Goal: Task Accomplishment & Management: Use online tool/utility

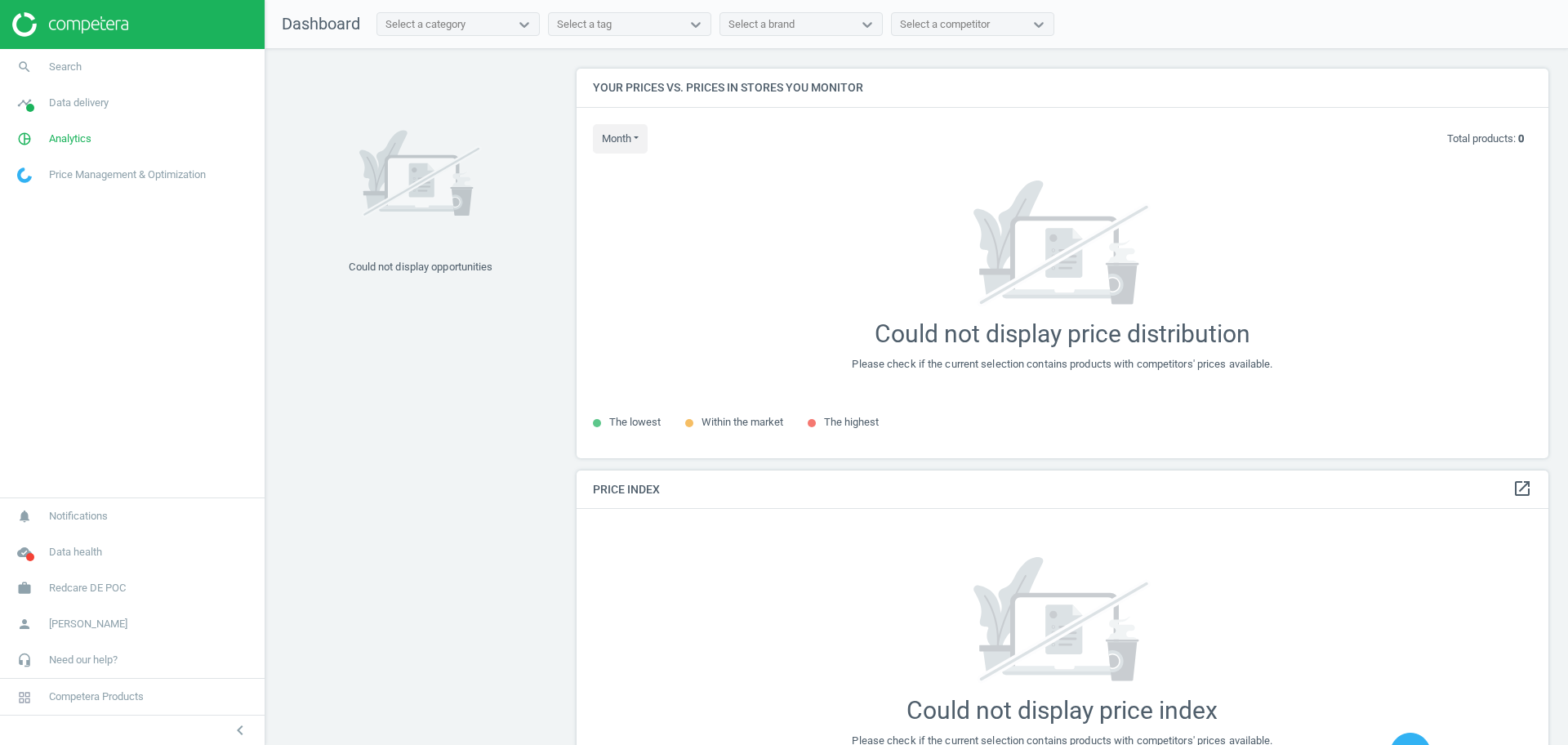
click at [85, 590] on span "Redcare DE POC" at bounding box center [88, 588] width 77 height 15
click at [58, 567] on span "Campaign settings" at bounding box center [57, 564] width 80 height 13
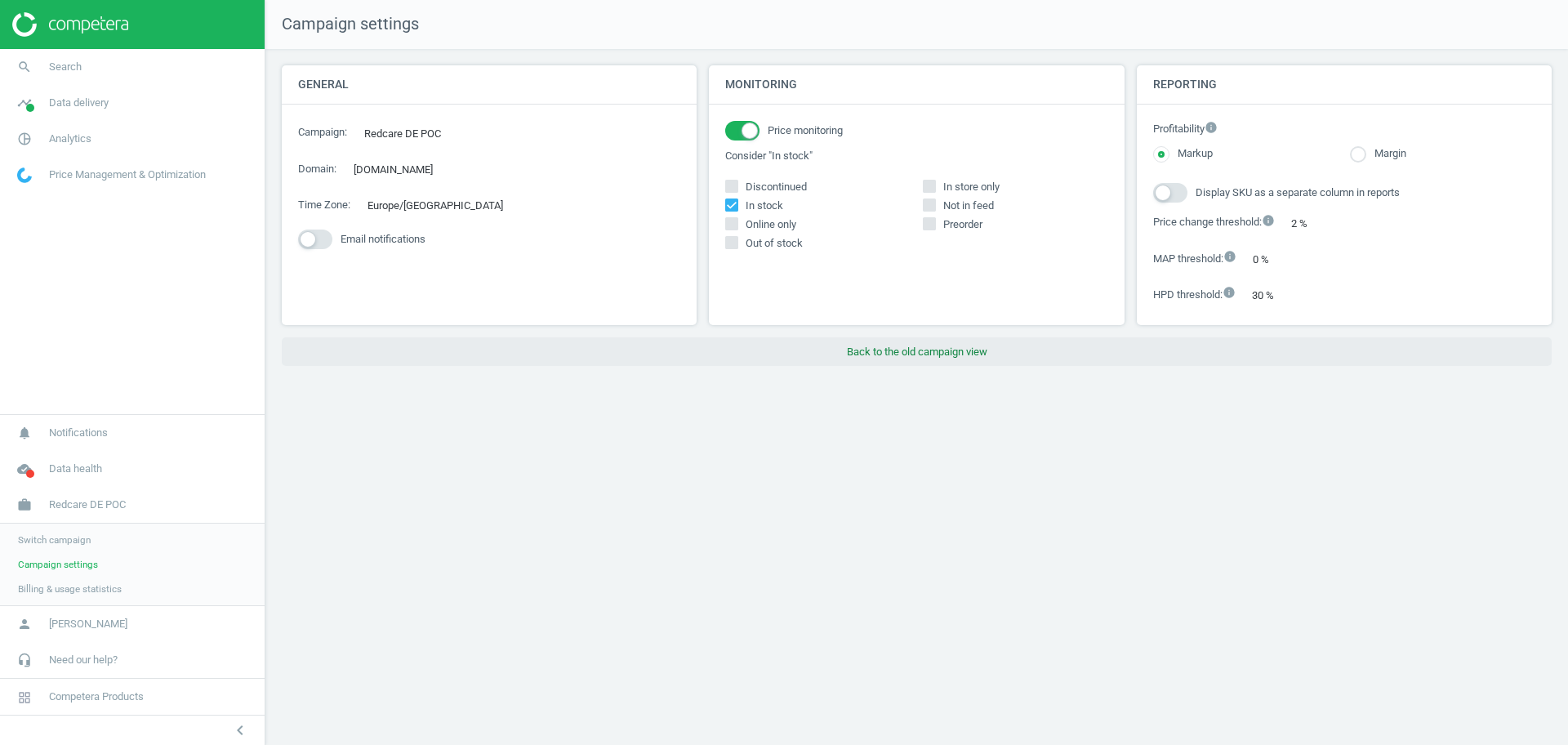
click at [897, 357] on button "Back to the old campaign view" at bounding box center [916, 352] width 1270 height 30
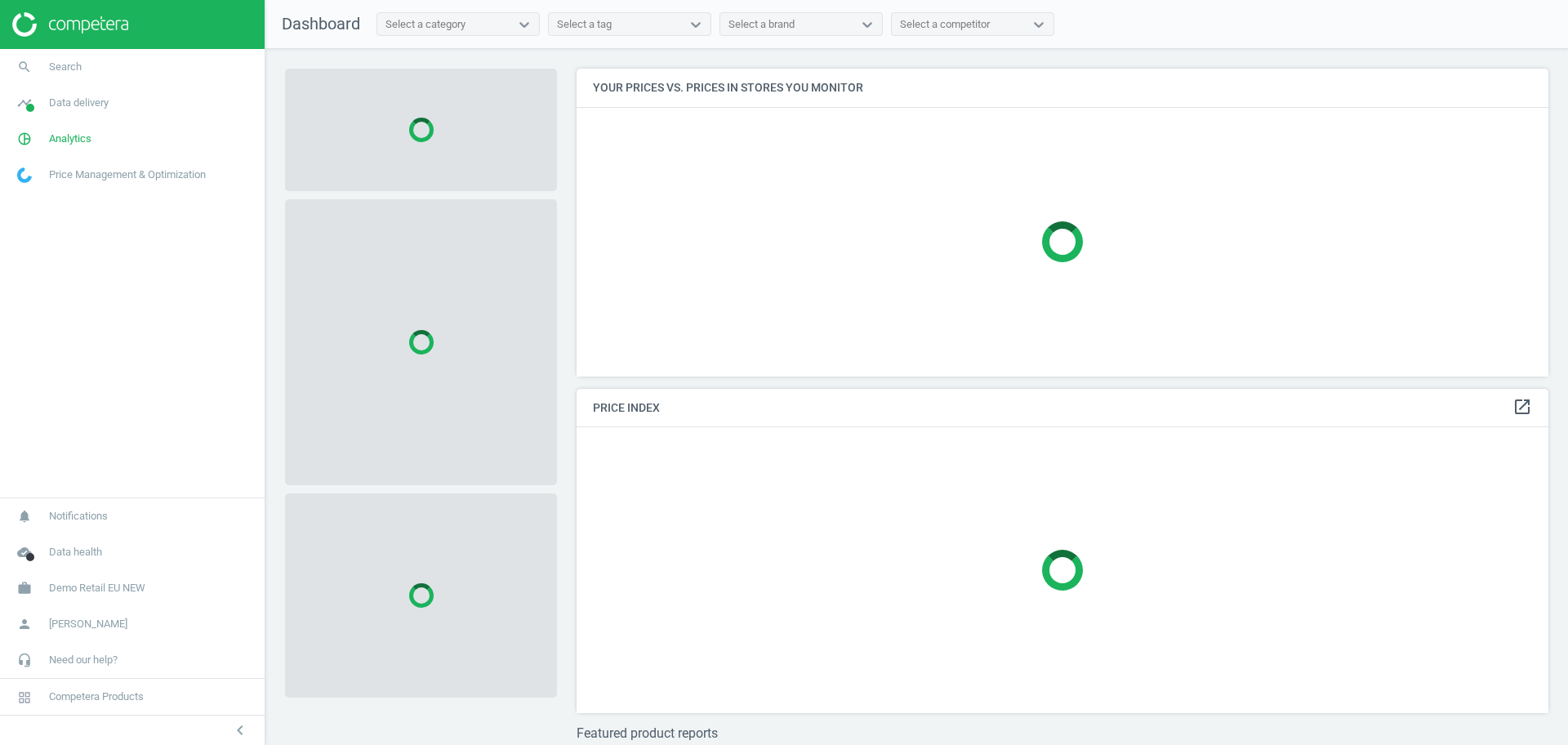
scroll to position [339, 988]
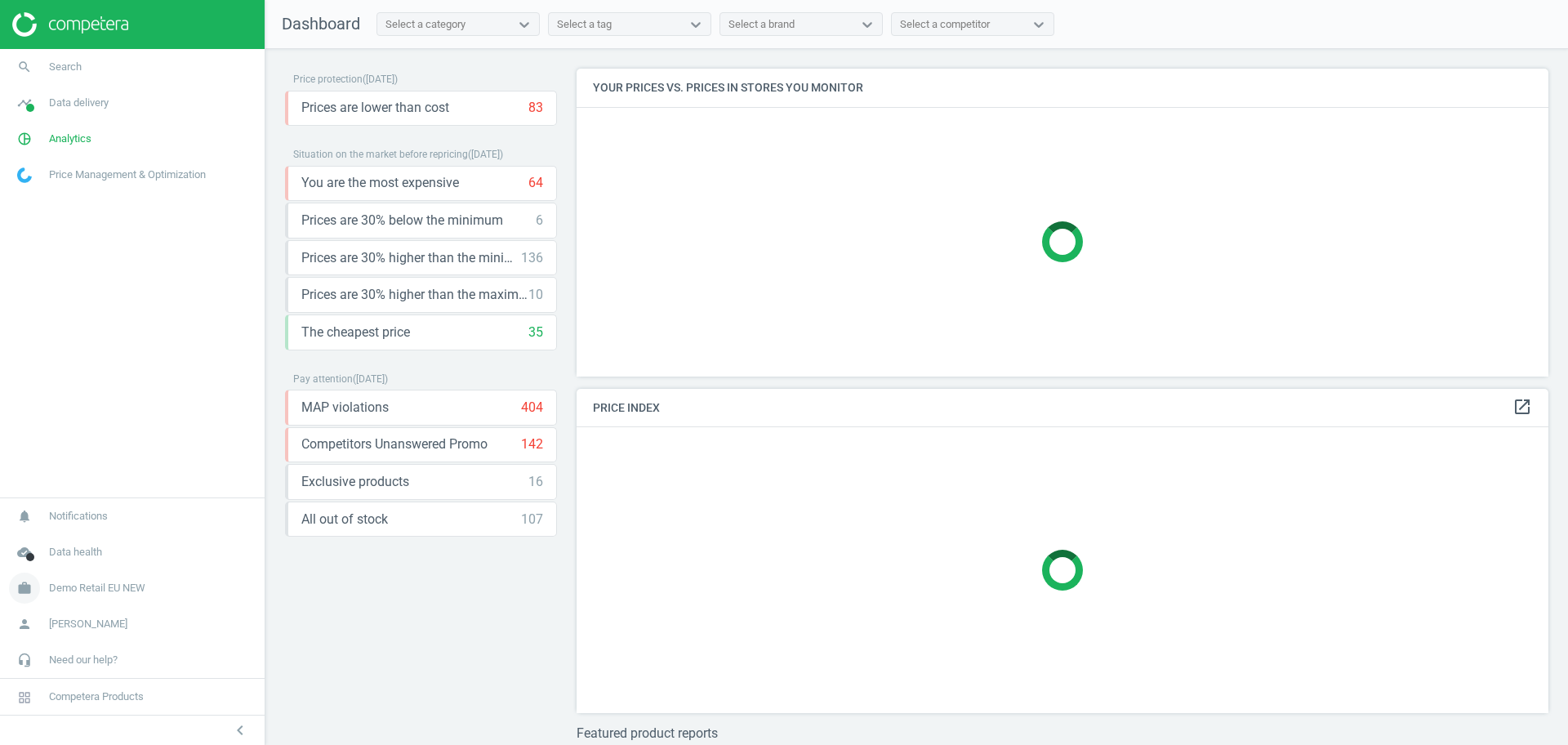
click at [96, 590] on span "Demo Retail EU NEW" at bounding box center [98, 588] width 97 height 15
click at [59, 536] on span "Switch campaign" at bounding box center [54, 539] width 73 height 13
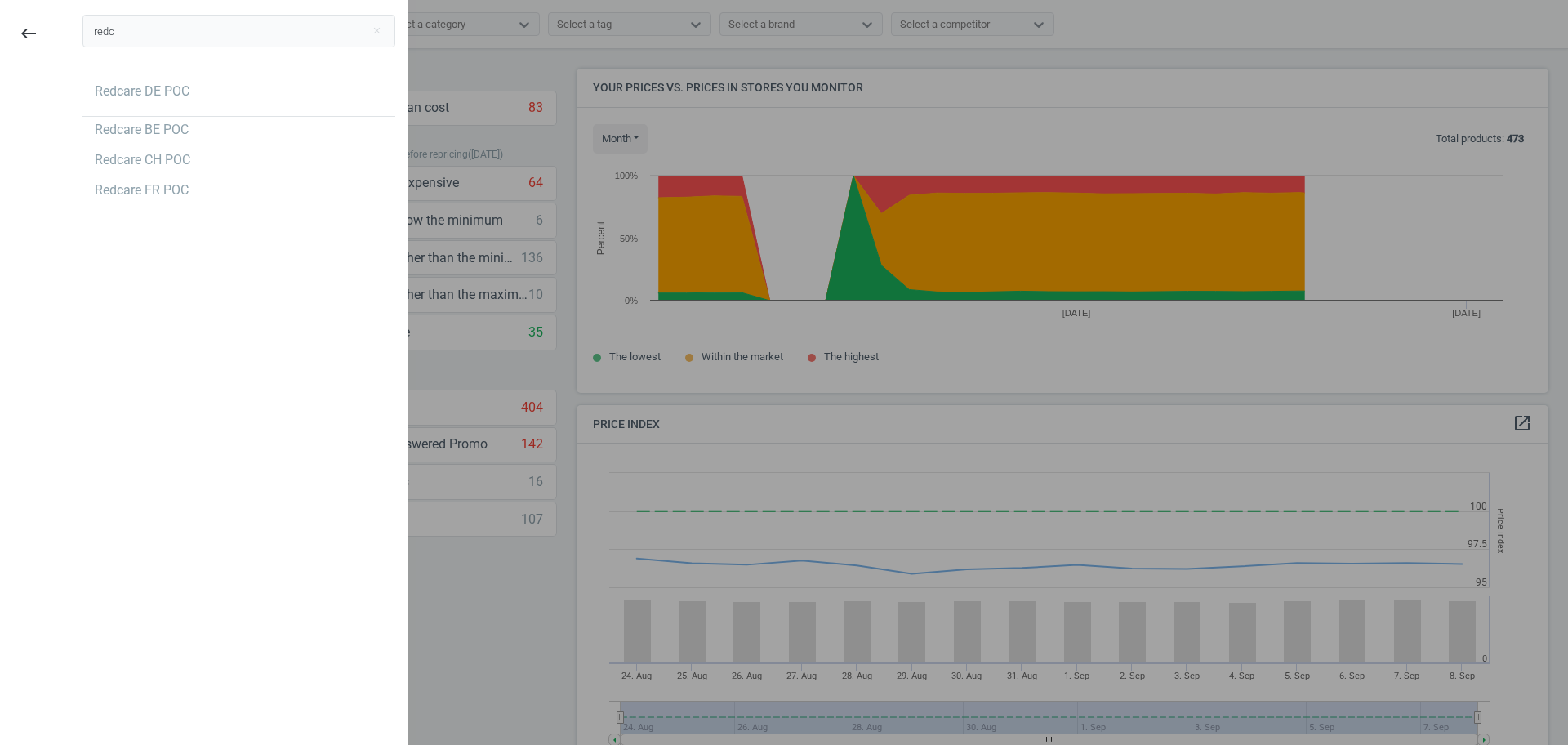
scroll to position [407, 988]
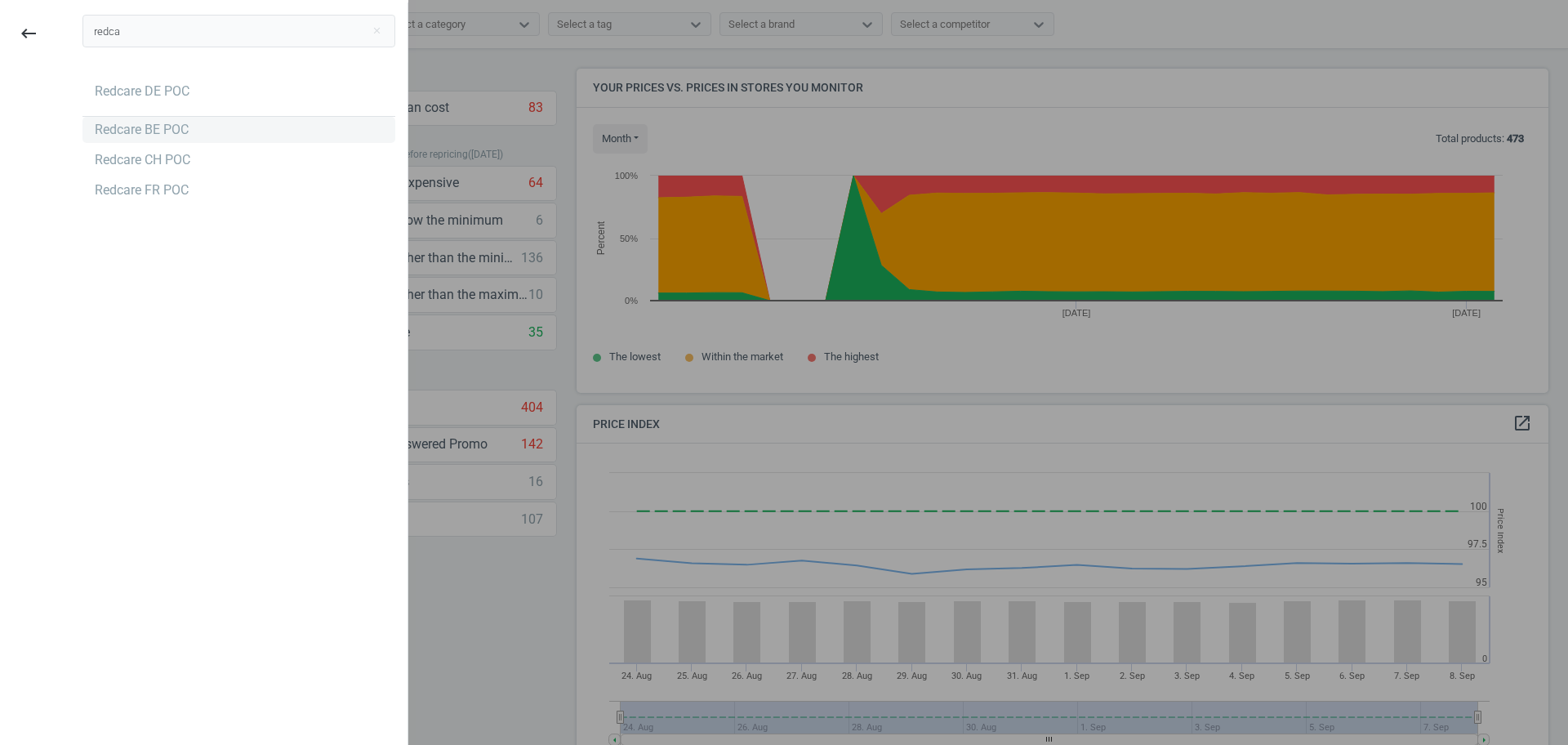
type input "redca"
click at [153, 123] on div "Redcare BE POC" at bounding box center [141, 129] width 94 height 18
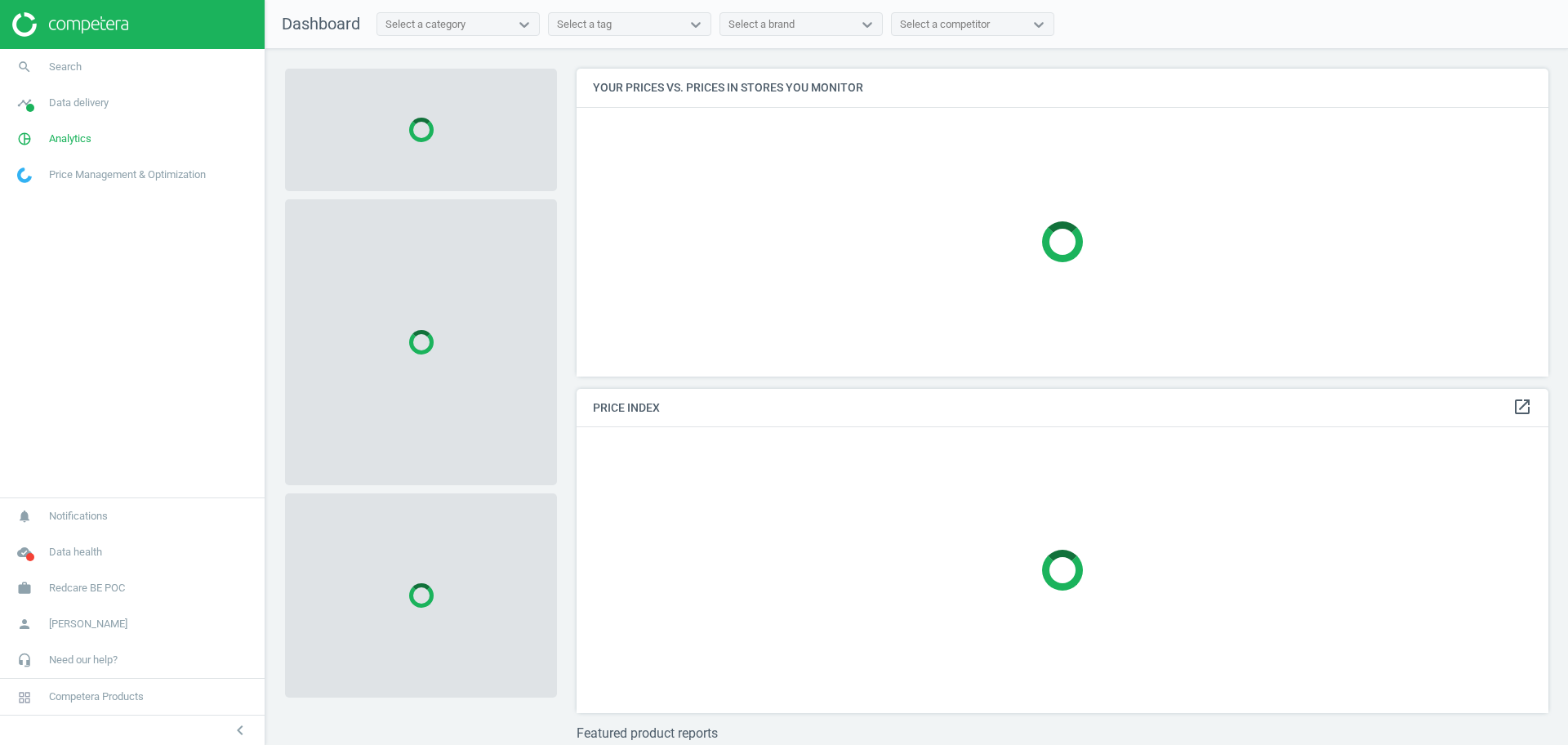
scroll to position [339, 988]
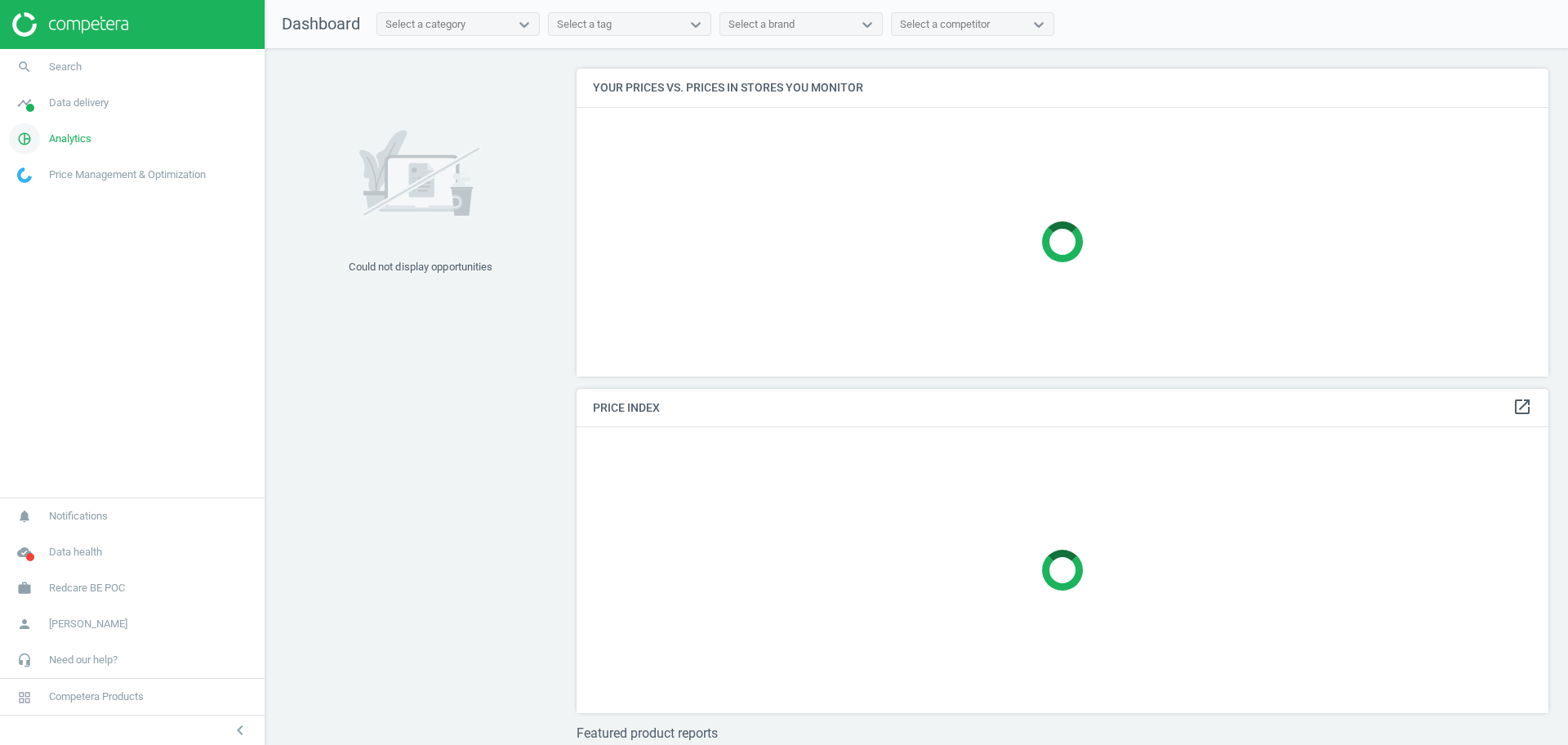
click at [80, 143] on span "Analytics" at bounding box center [70, 138] width 42 height 15
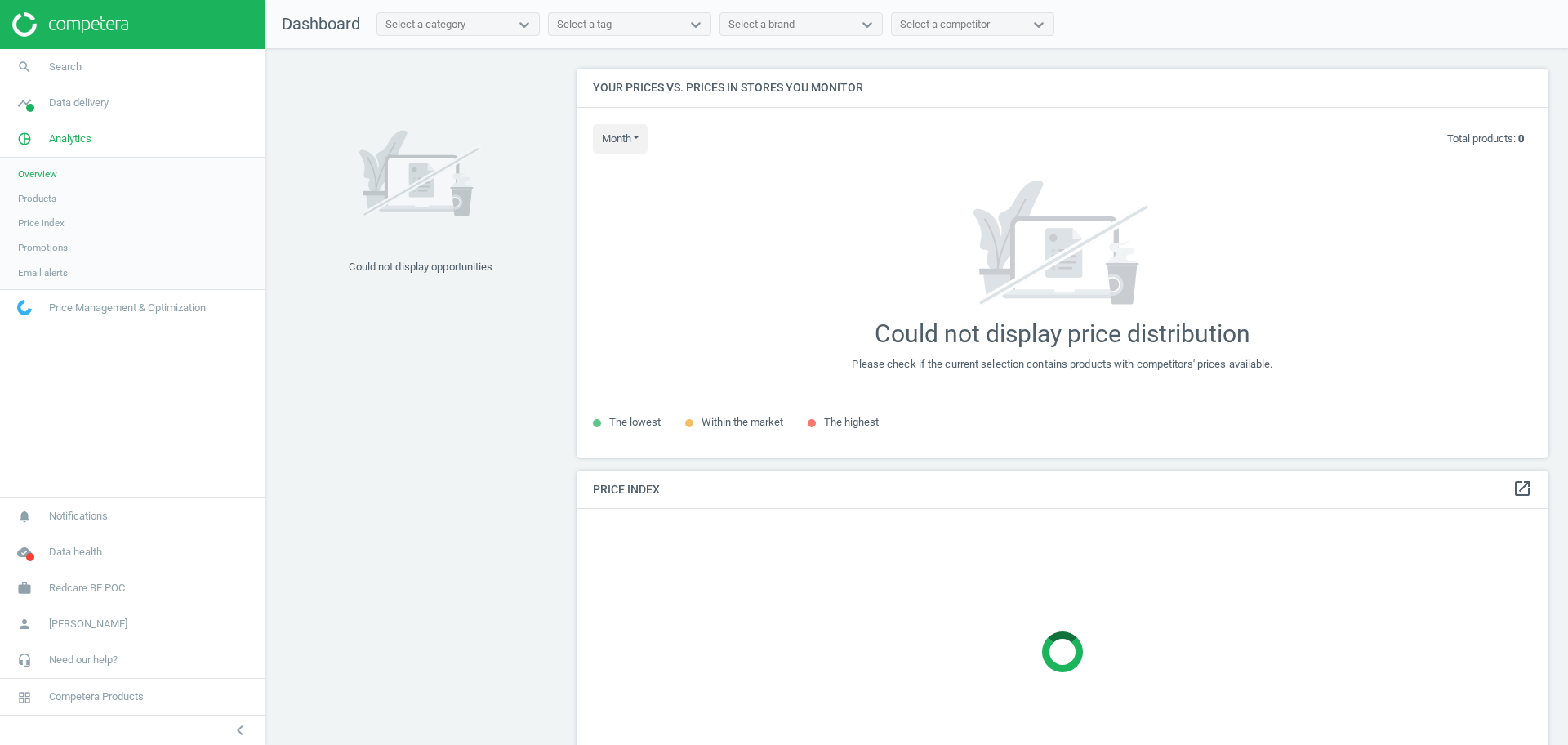
click at [42, 201] on span "Products" at bounding box center [37, 198] width 39 height 13
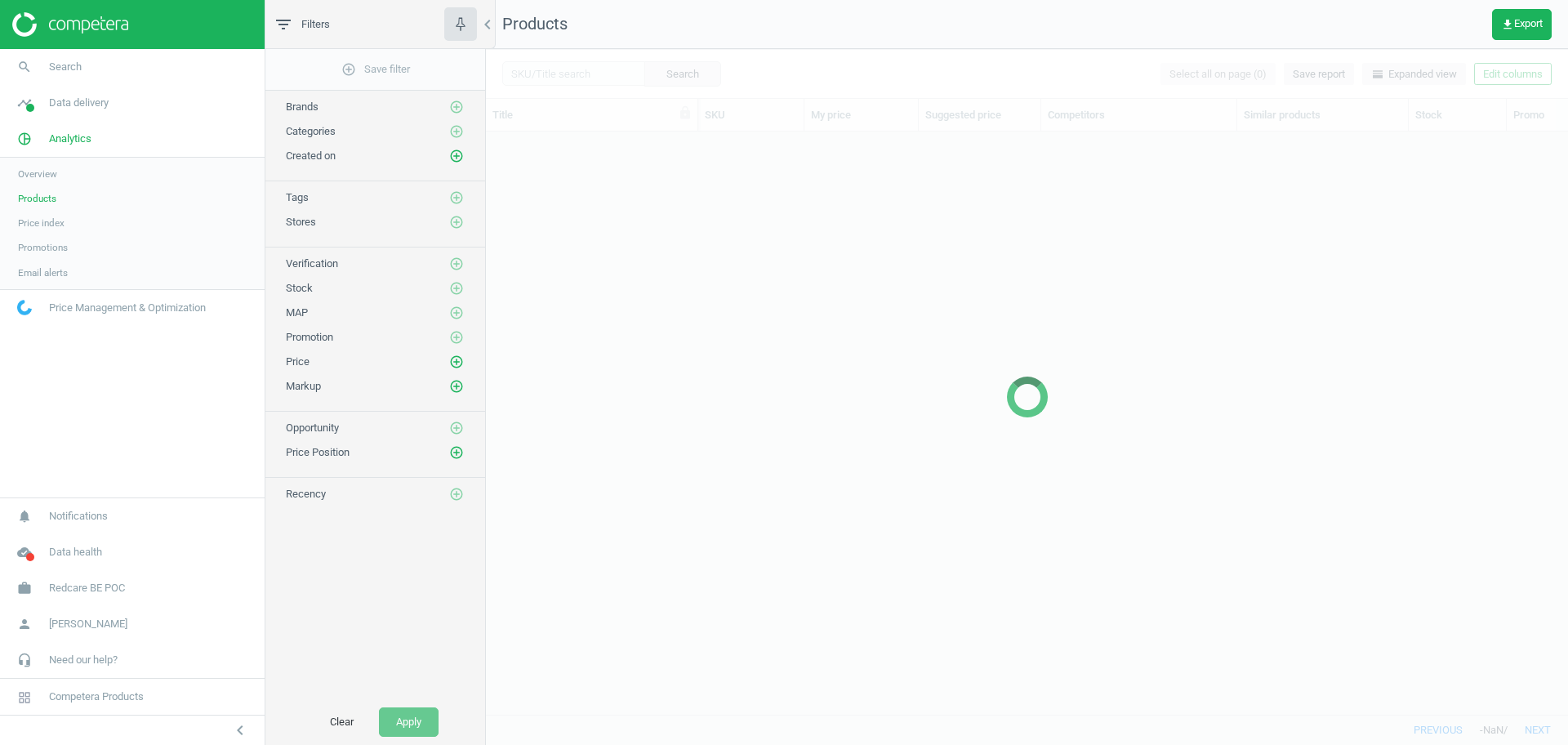
scroll to position [551, 1067]
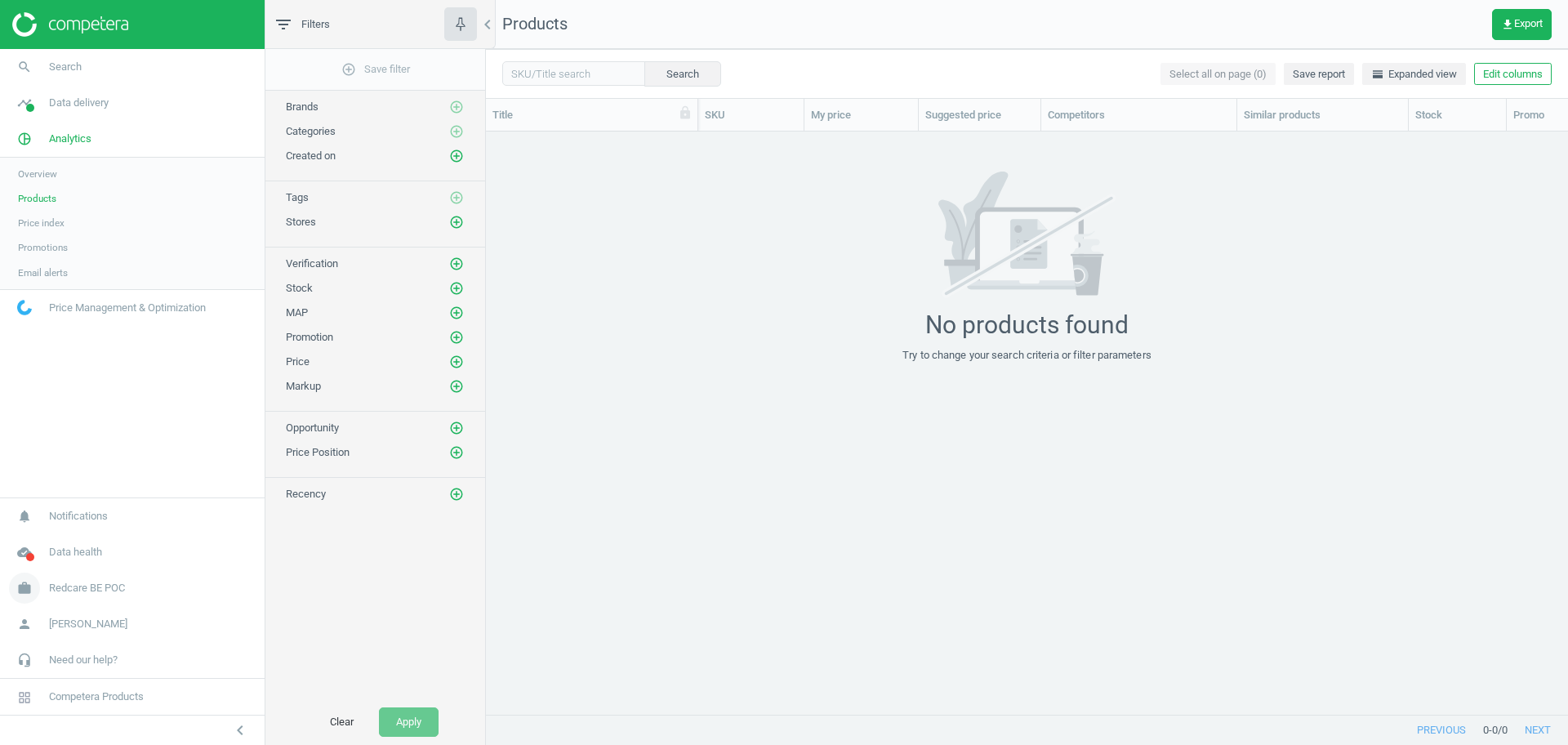
click at [104, 587] on span "Redcare BE POC" at bounding box center [87, 588] width 76 height 15
click at [68, 541] on span "Switch campaign" at bounding box center [54, 539] width 73 height 13
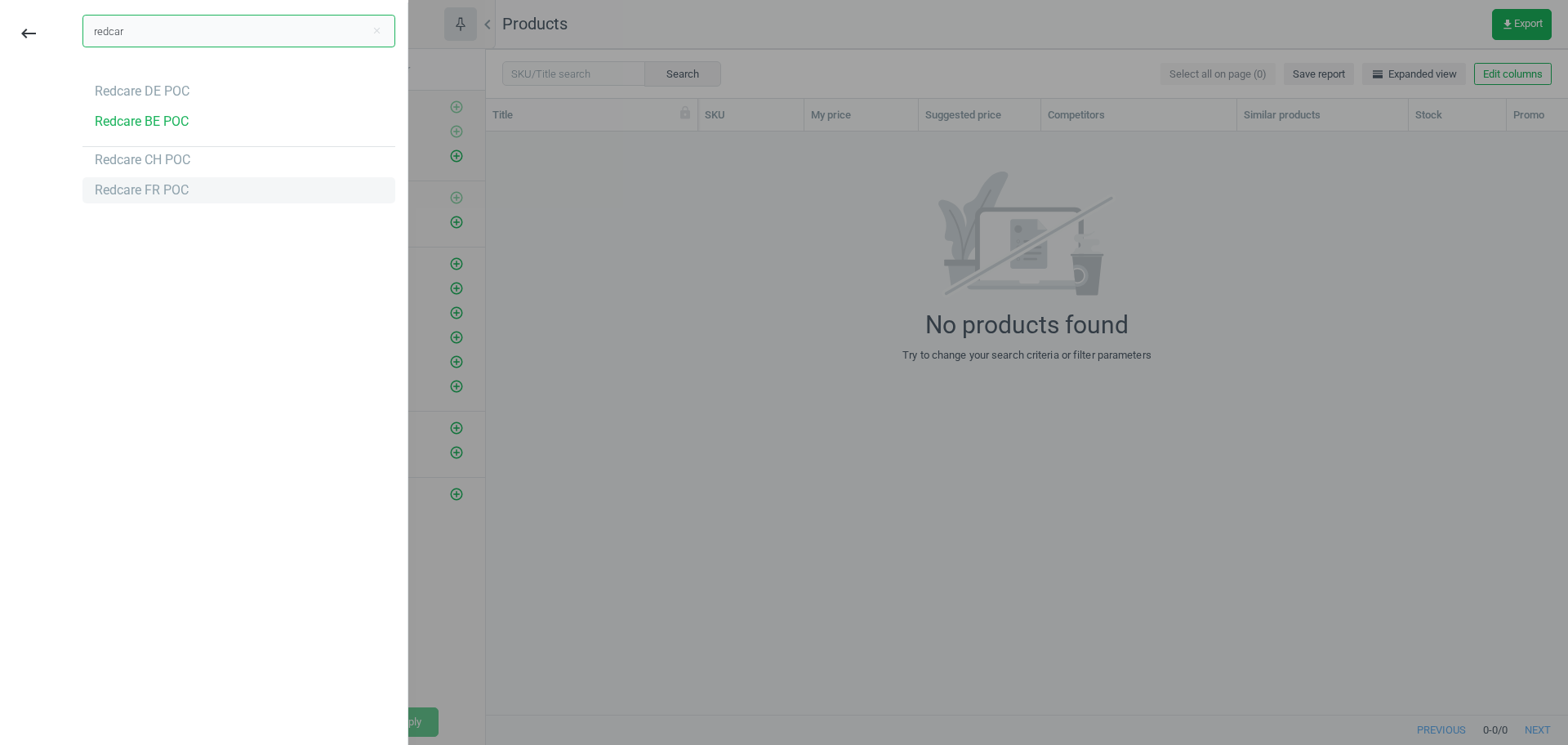
type input "redcar"
click at [143, 194] on div "Redcare FR POC" at bounding box center [141, 191] width 94 height 18
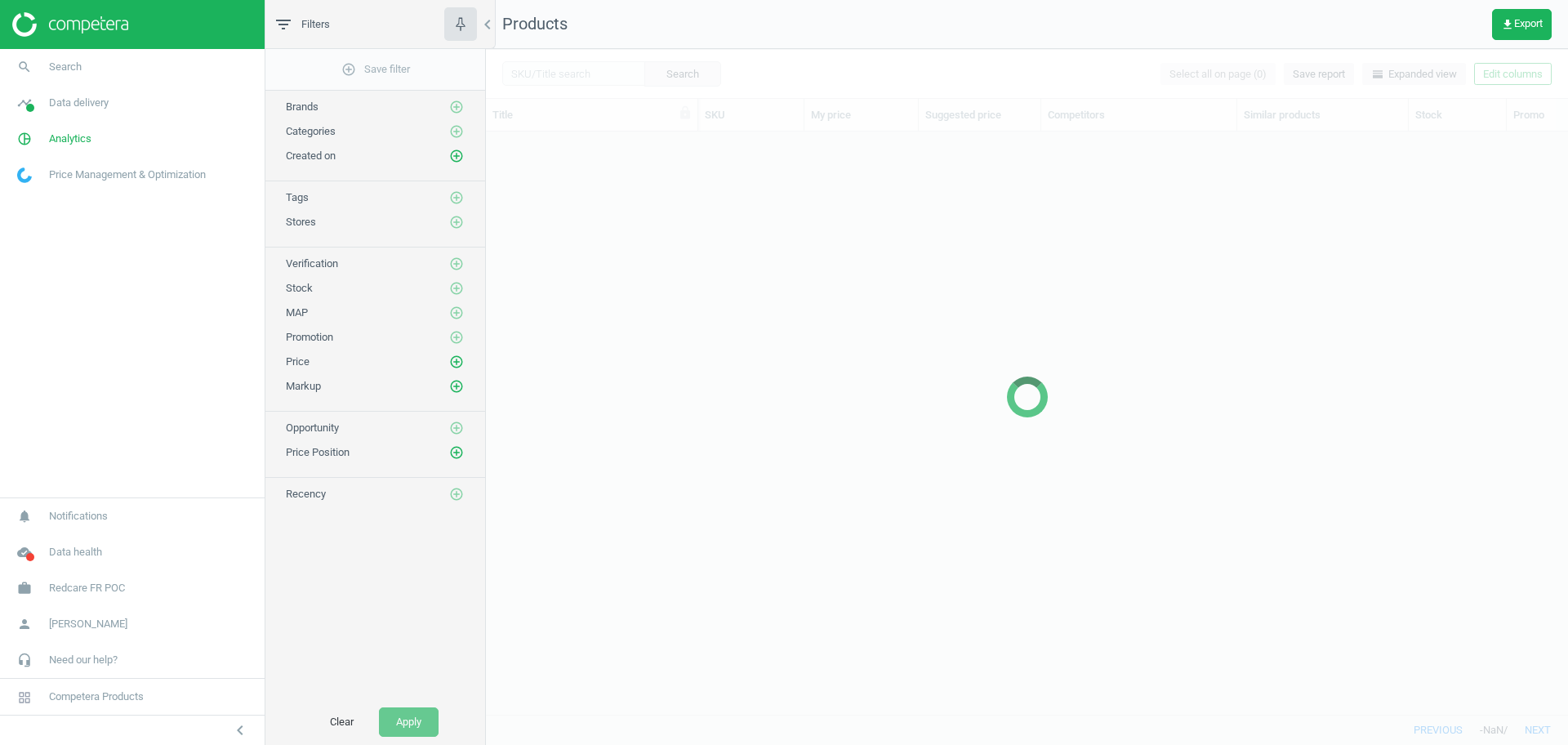
scroll to position [551, 1067]
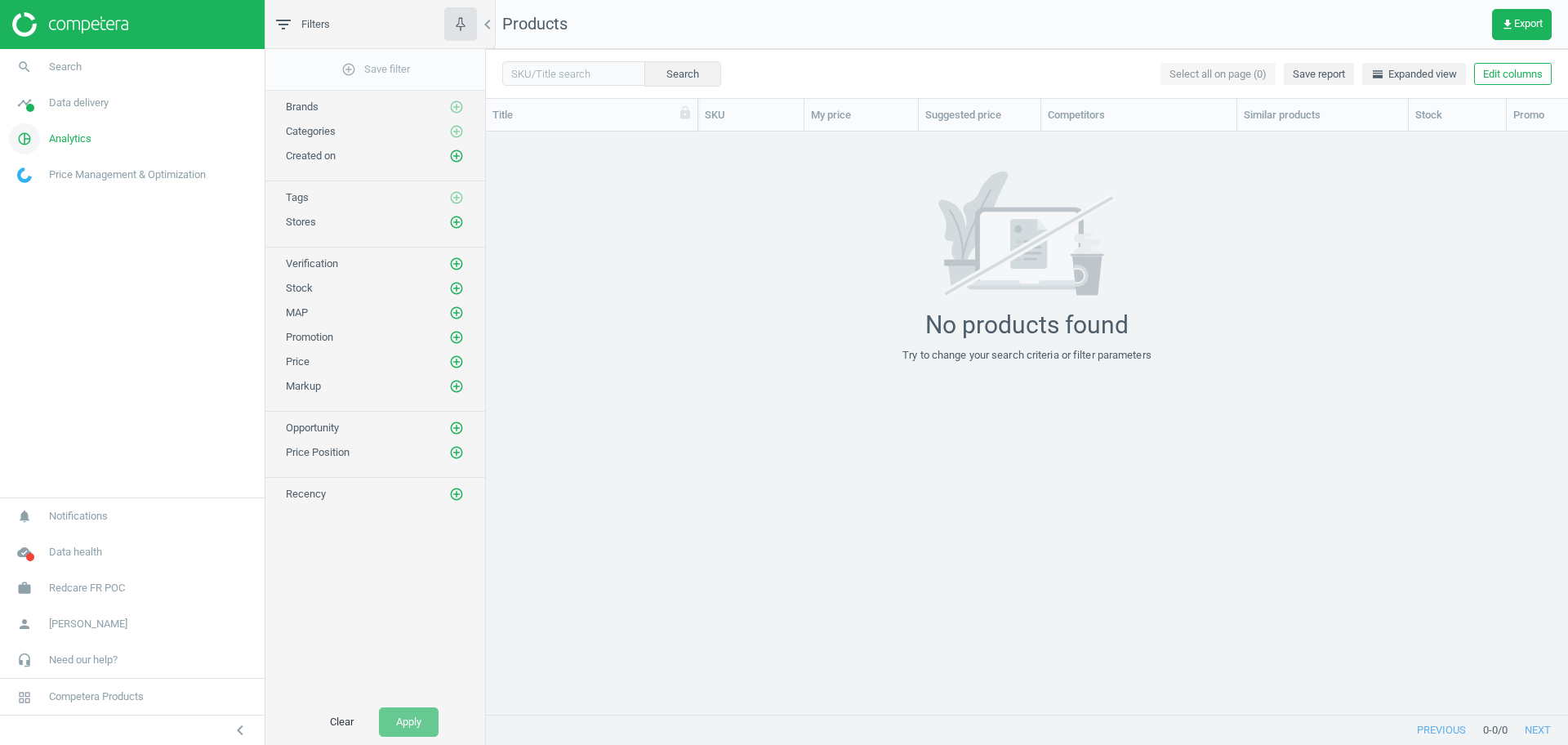
click at [70, 144] on span "Analytics" at bounding box center [70, 138] width 42 height 15
click at [45, 201] on span "Products" at bounding box center [37, 198] width 39 height 13
click at [126, 593] on link "work Redcare FR POC" at bounding box center [132, 588] width 265 height 36
click at [62, 537] on span "Switch campaign" at bounding box center [54, 539] width 73 height 13
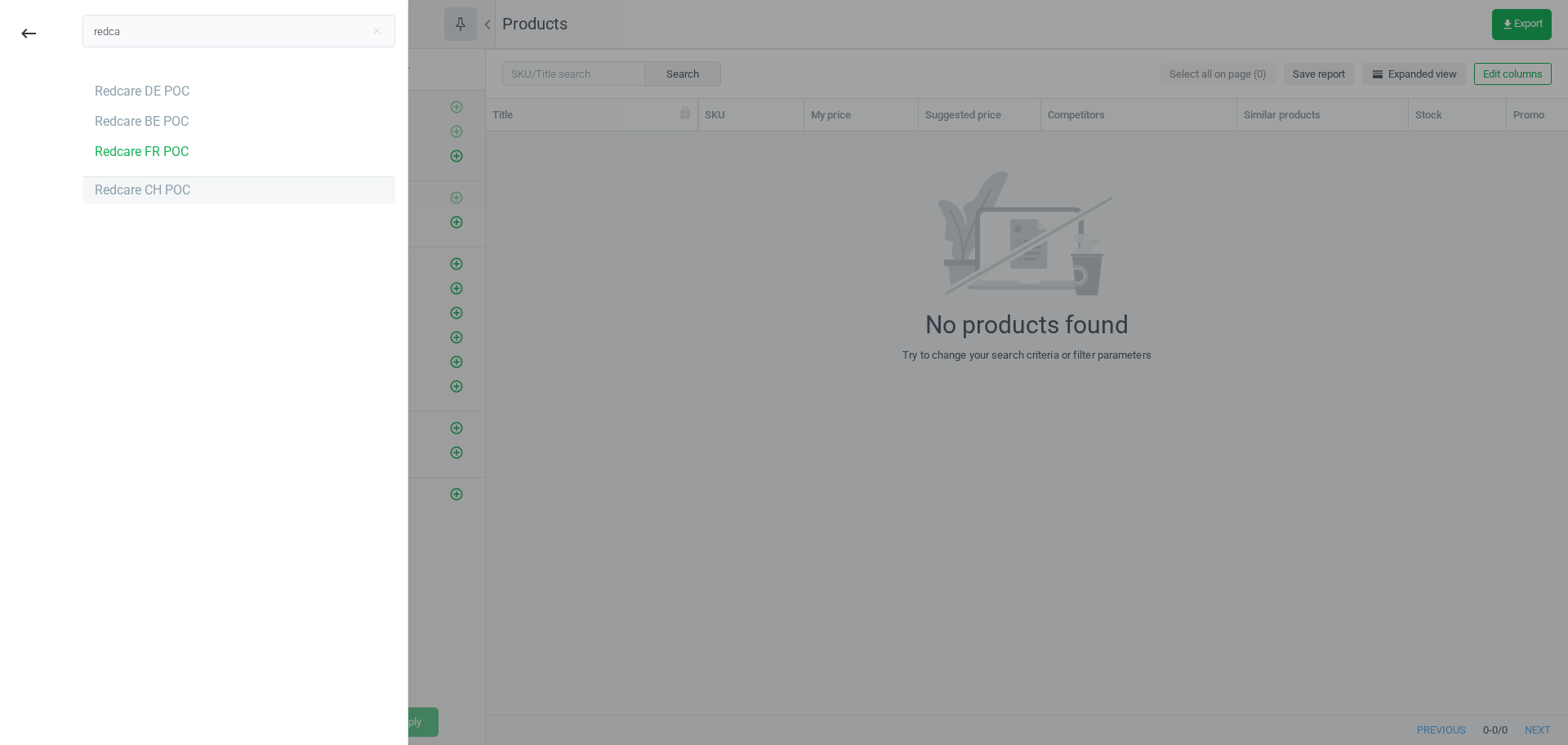
type input "redca"
click at [138, 197] on div "Redcare CH POC" at bounding box center [142, 191] width 96 height 18
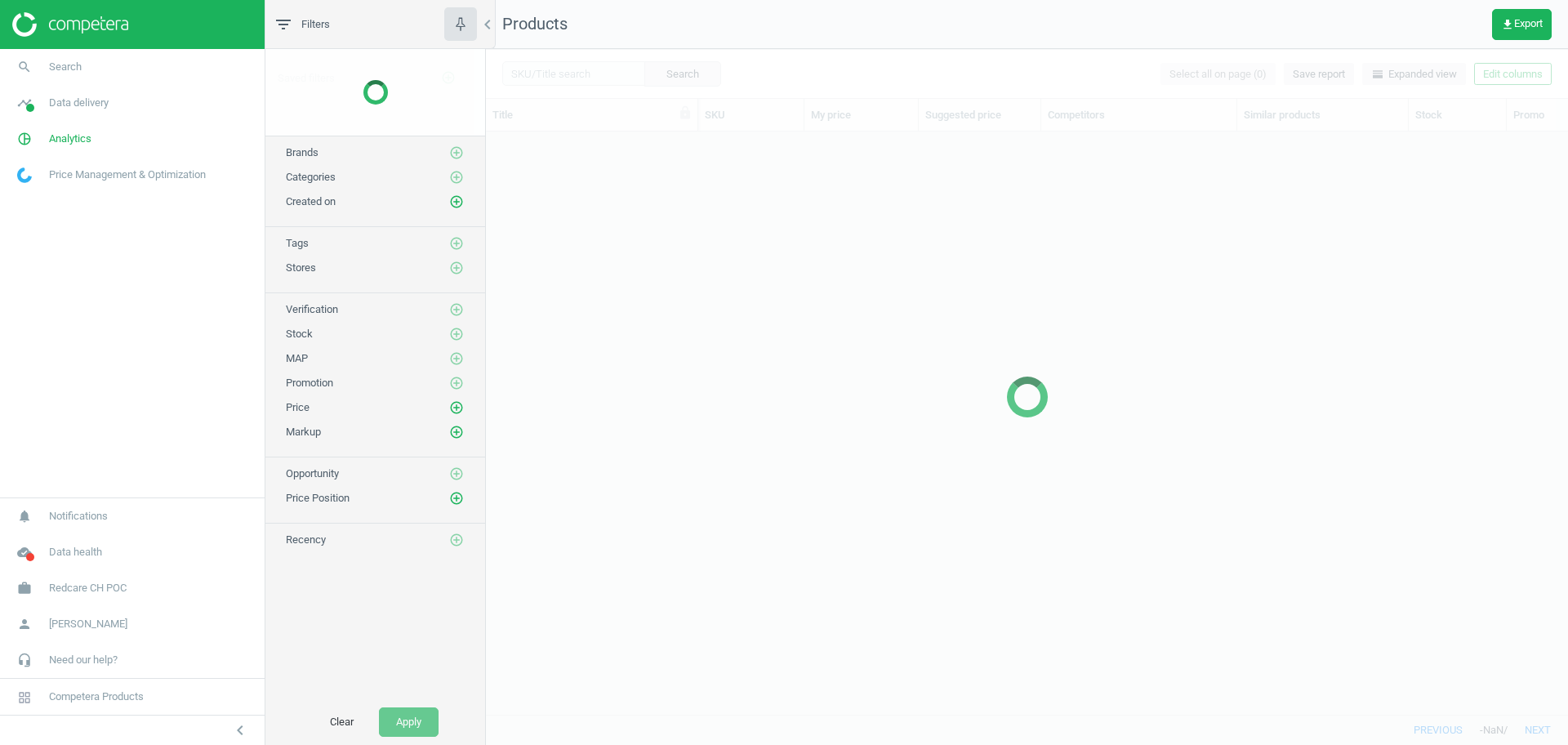
scroll to position [551, 1067]
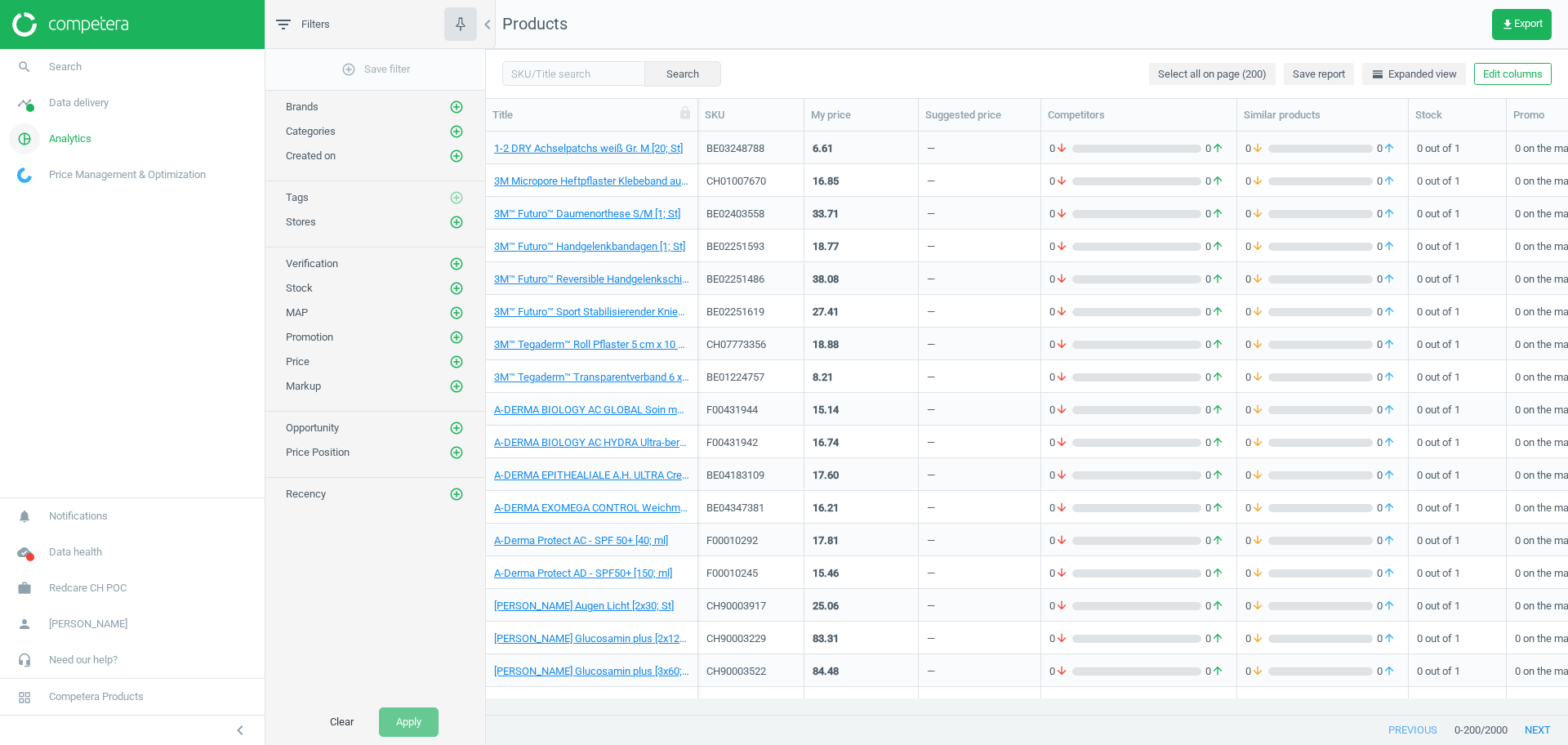
click at [62, 140] on span "Analytics" at bounding box center [70, 138] width 42 height 15
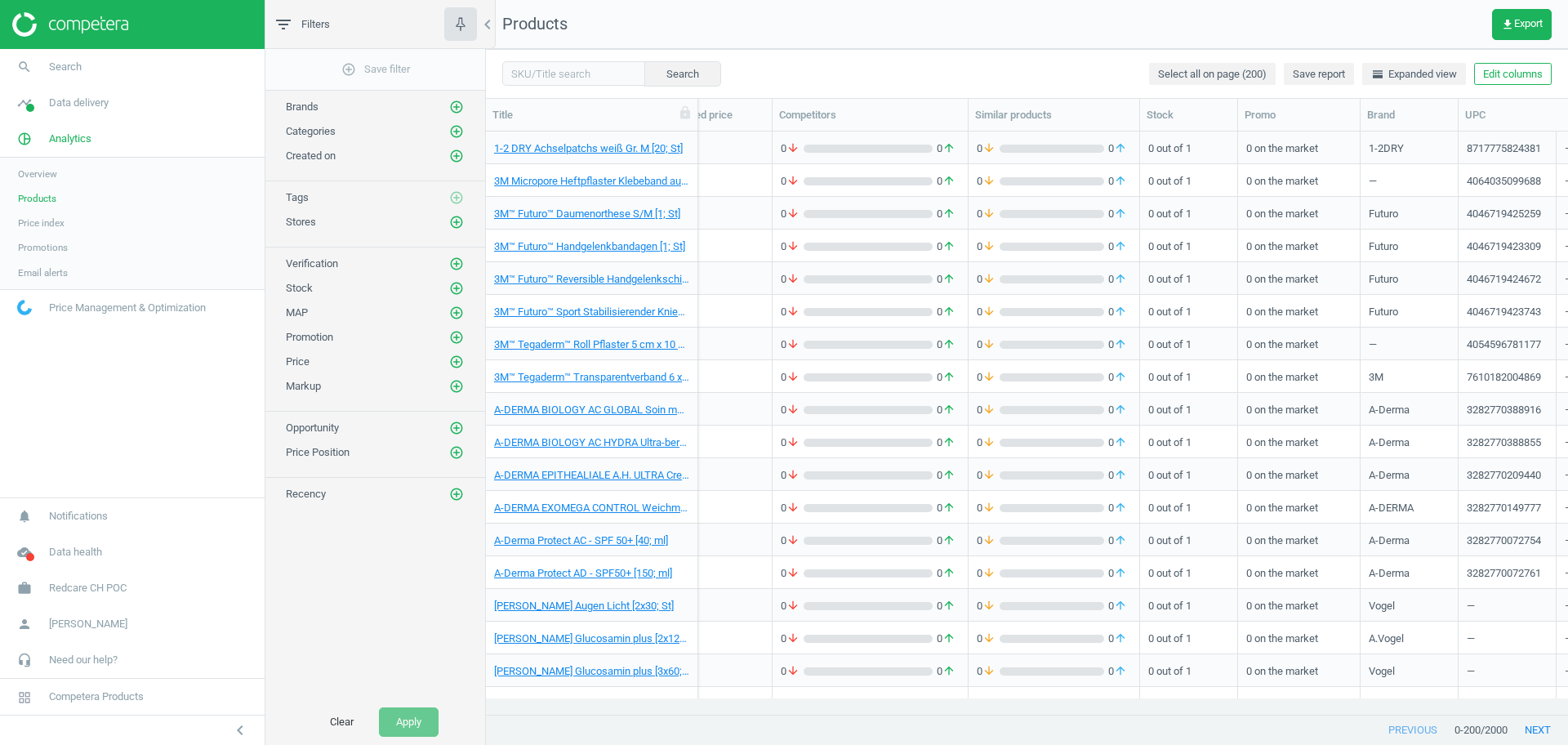
scroll to position [0, 370]
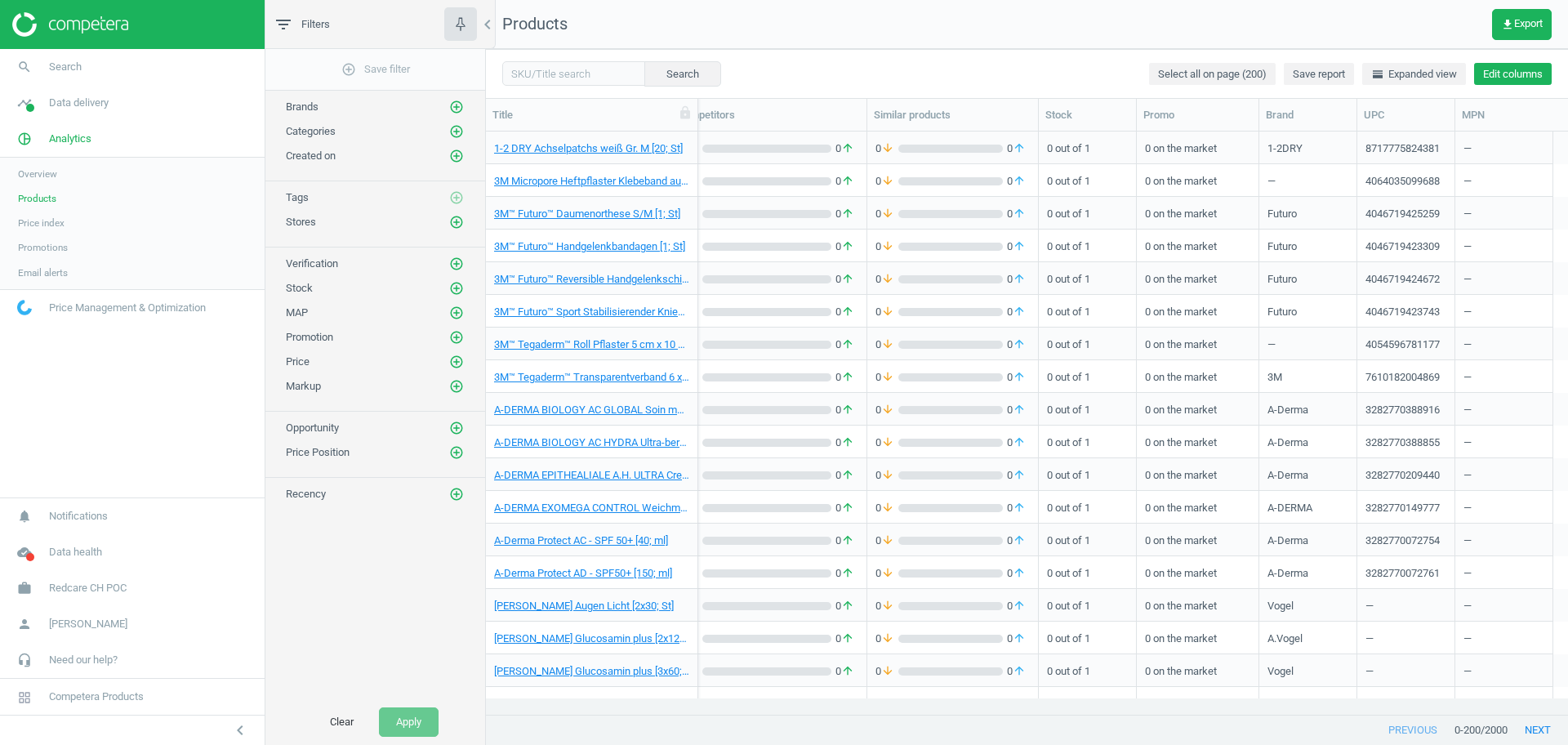
click at [1481, 79] on button "Edit columns" at bounding box center [1513, 74] width 78 height 23
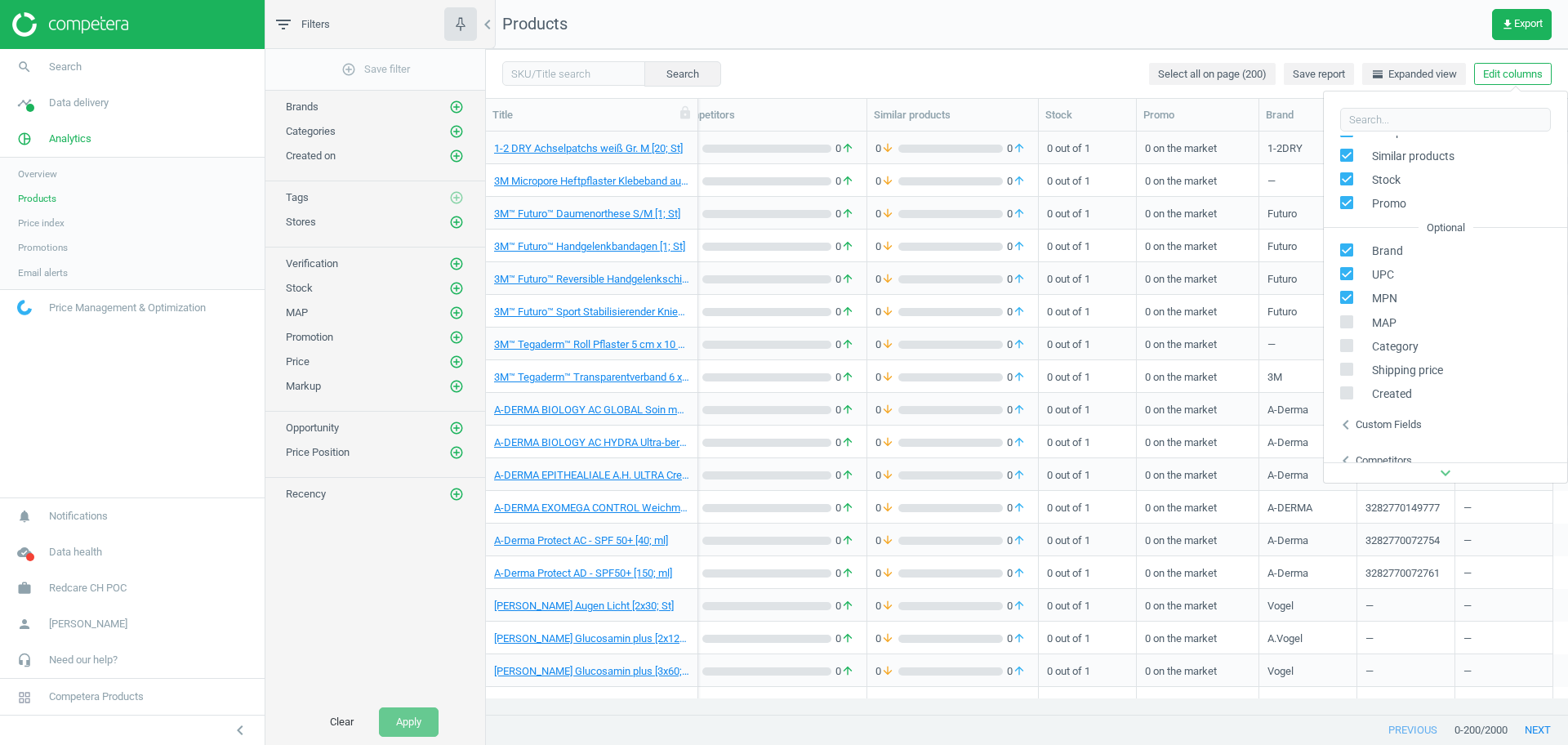
scroll to position [155, 0]
click at [1354, 329] on label at bounding box center [1352, 326] width 24 height 16
click at [1353, 329] on input "checkbox" at bounding box center [1347, 323] width 11 height 11
checkbox input "true"
click at [1088, 58] on div "Search Select all on page (200) Save report horizontal_split Expanded view Edit…" at bounding box center [1027, 74] width 1082 height 49
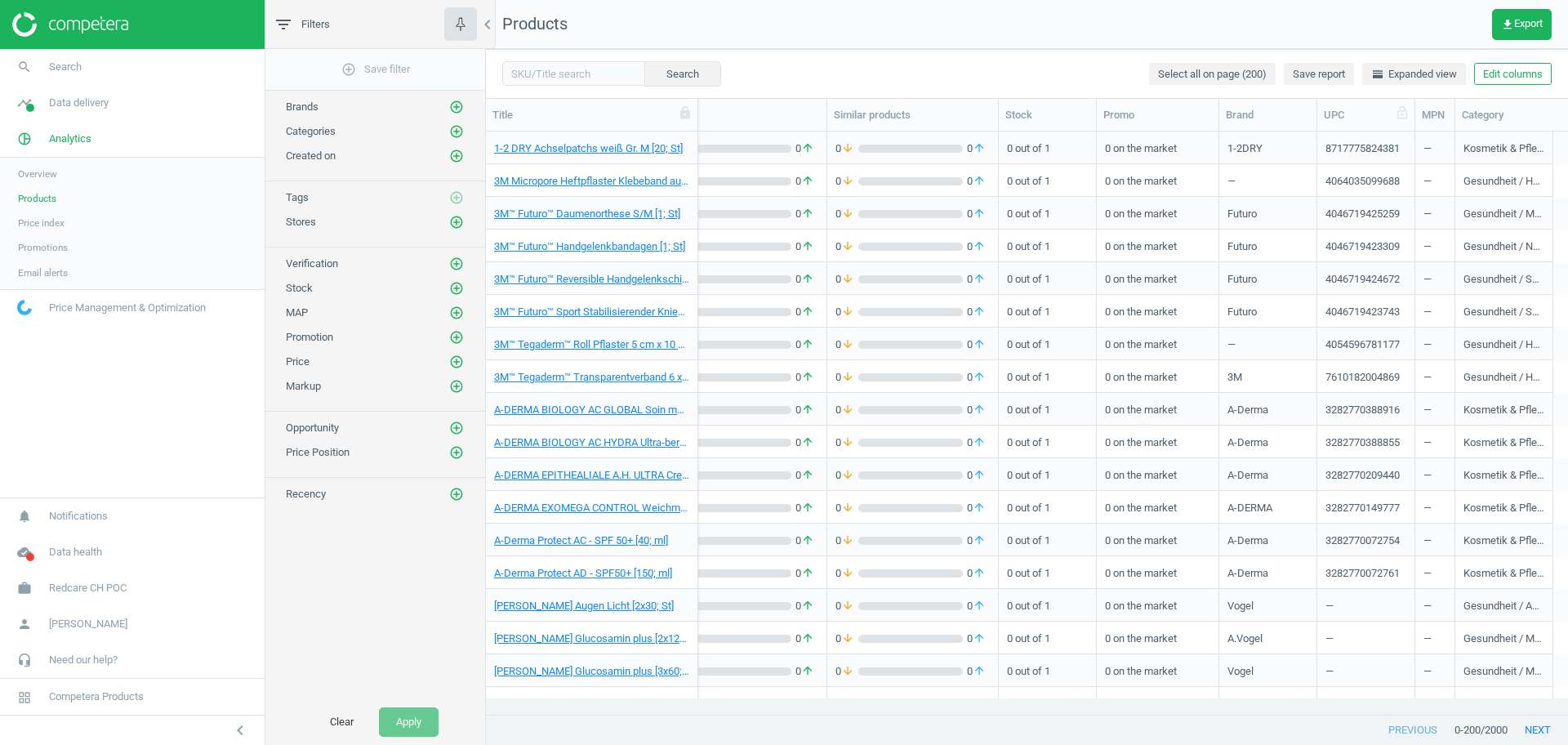
scroll to position [0, 410]
drag, startPoint x: 1452, startPoint y: 123, endPoint x: 1312, endPoint y: 108, distance: 140.8
click at [1312, 108] on div "SKU My price Suggested price Competitors Similar products Stock Promo Brand UPC…" at bounding box center [921, 115] width 1265 height 32
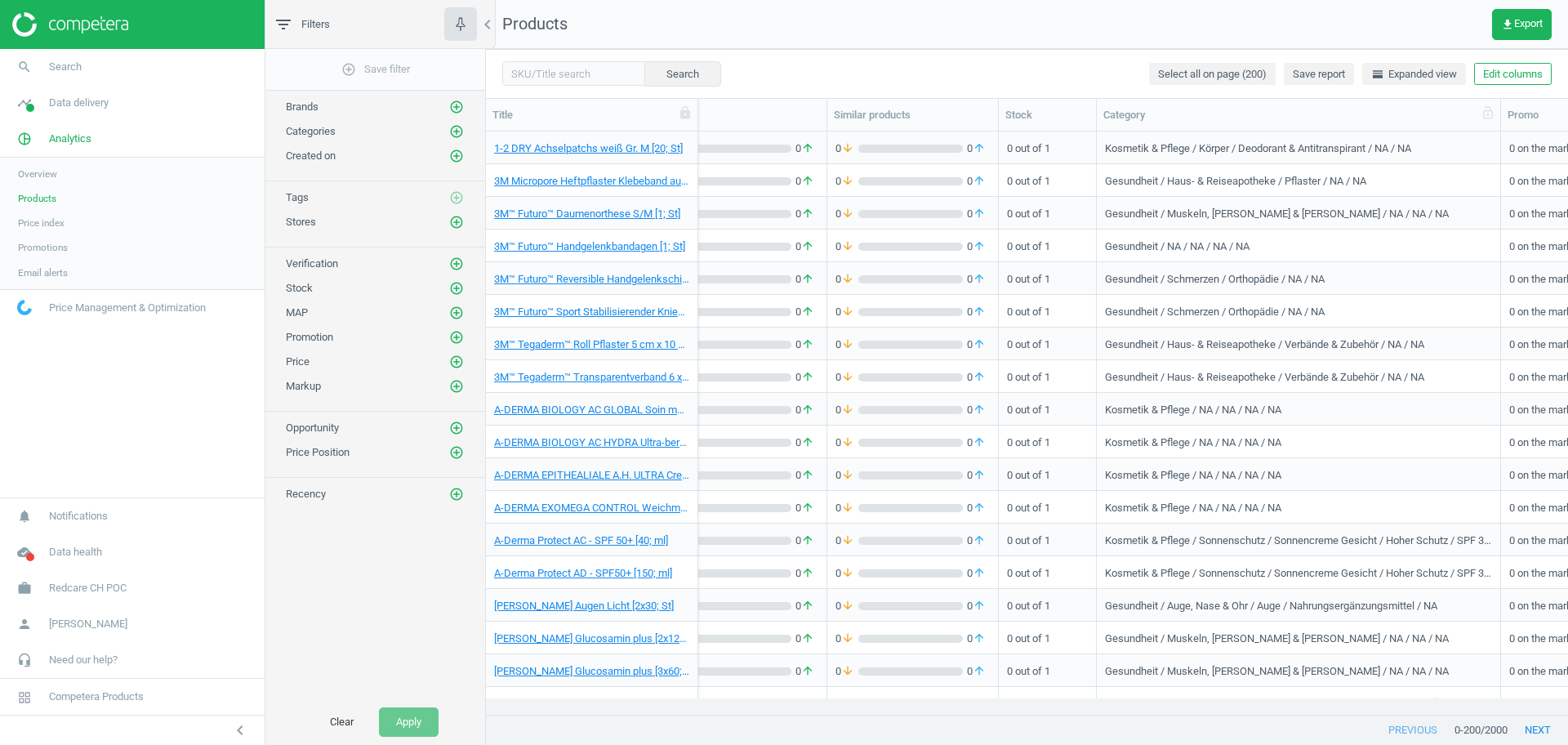
drag, startPoint x: 1191, startPoint y: 117, endPoint x: 1497, endPoint y: 114, distance: 306.0
click at [1497, 114] on div at bounding box center [1500, 115] width 17 height 32
